Goal: Check status

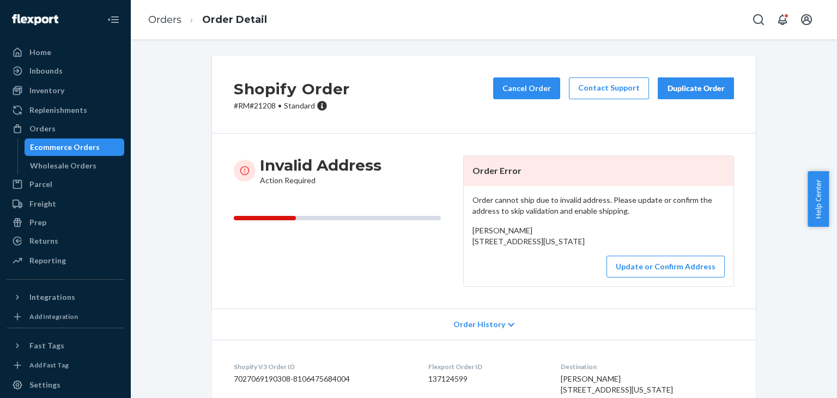
drag, startPoint x: 508, startPoint y: 261, endPoint x: 465, endPoint y: 197, distance: 77.4
click at [465, 197] on div "Order cannot ship due to invalid address. Please update or confirm the address …" at bounding box center [599, 236] width 270 height 100
copy div "Order cannot ship due to invalid address. Please update or confirm the address …"
click at [363, 264] on div "Invalid Address Action Required" at bounding box center [344, 220] width 221 height 131
click at [256, 107] on p "# RM#21208 • Standard" at bounding box center [292, 105] width 116 height 11
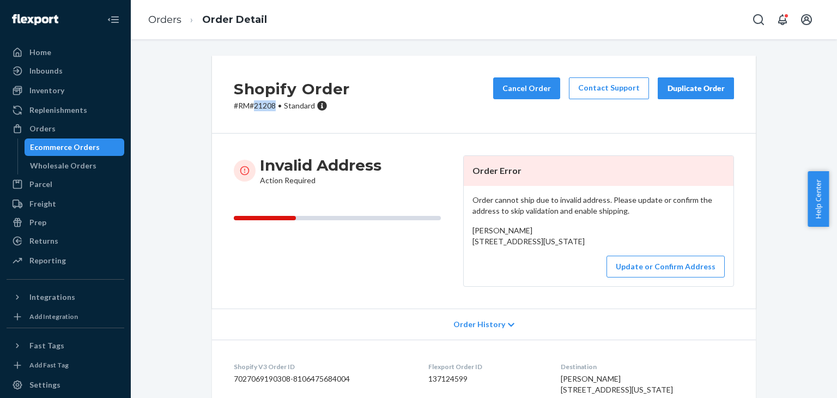
click at [256, 107] on p "# RM#21208 • Standard" at bounding box center [292, 105] width 116 height 11
copy p "21208"
drag, startPoint x: 486, startPoint y: 266, endPoint x: 464, endPoint y: 230, distance: 42.3
click at [464, 230] on div "Order cannot ship due to invalid address. Please update or confirm the address …" at bounding box center [599, 236] width 270 height 100
copy span "[PERSON_NAME] [STREET_ADDRESS][US_STATE]"
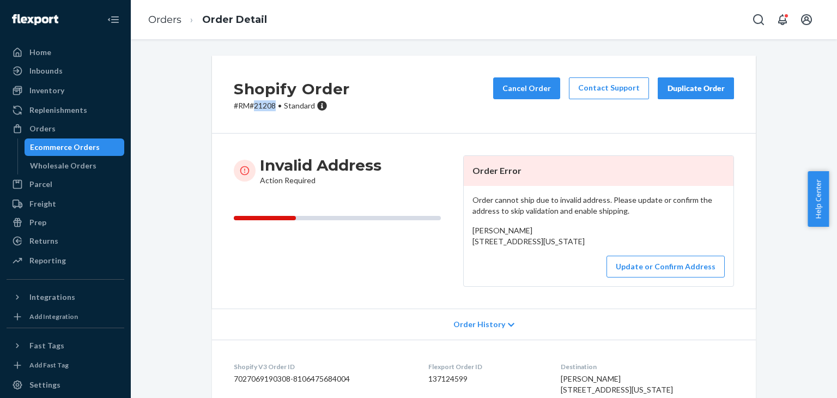
click at [75, 146] on div "Ecommerce Orders" at bounding box center [65, 147] width 70 height 11
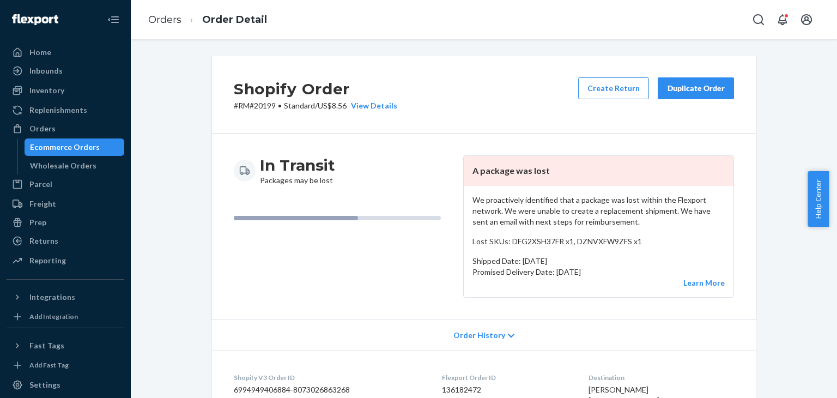
click at [254, 107] on p "# RM#20199 • Standard / US$8.56 View Details" at bounding box center [315, 105] width 163 height 11
copy p "20199"
